Goal: Information Seeking & Learning: Learn about a topic

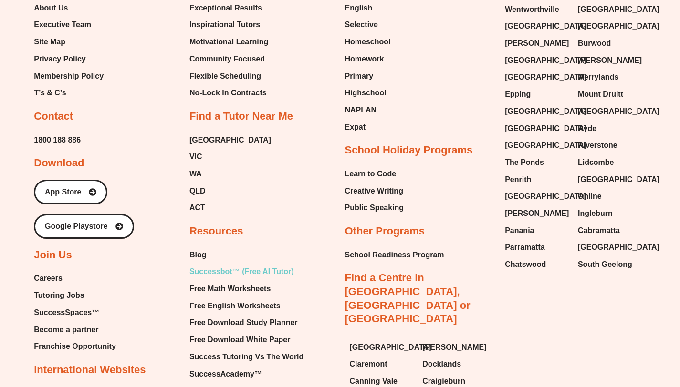
scroll to position [5202, 0]
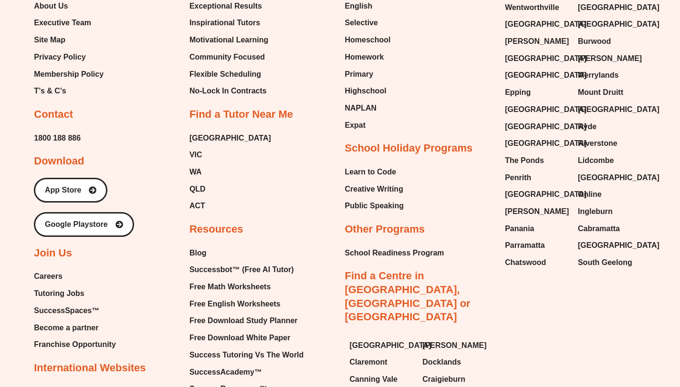
click at [56, 287] on span "Tutoring Jobs" at bounding box center [59, 294] width 50 height 14
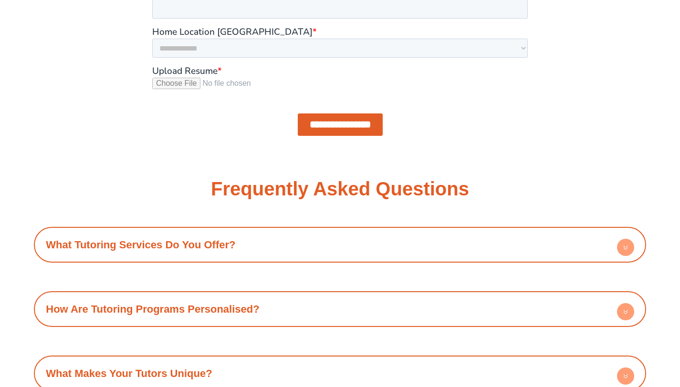
scroll to position [971, 0]
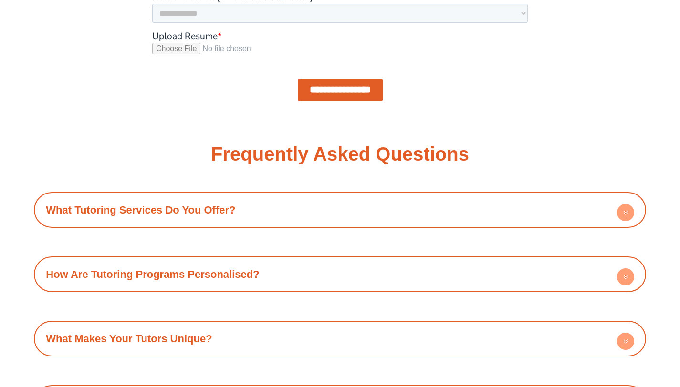
click at [366, 197] on h4 "What Tutoring Services Do You Offer?" at bounding box center [340, 210] width 602 height 26
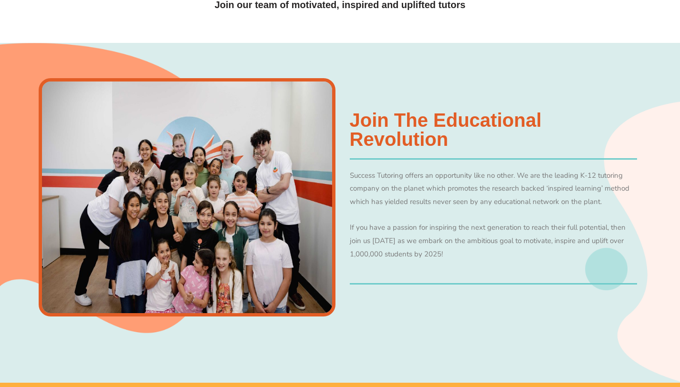
scroll to position [335, 0]
